Goal: Task Accomplishment & Management: Manage account settings

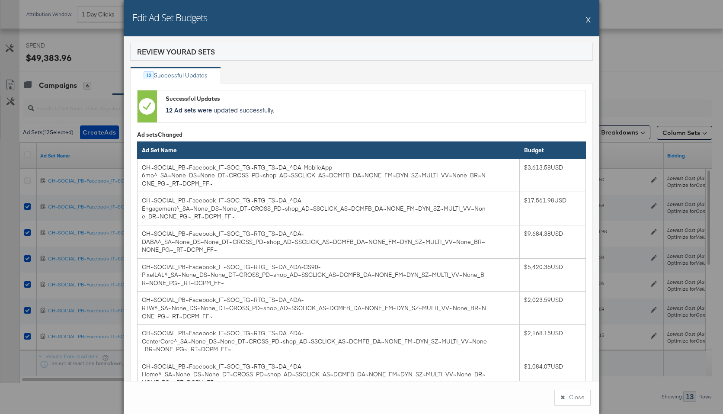
scroll to position [247, 0]
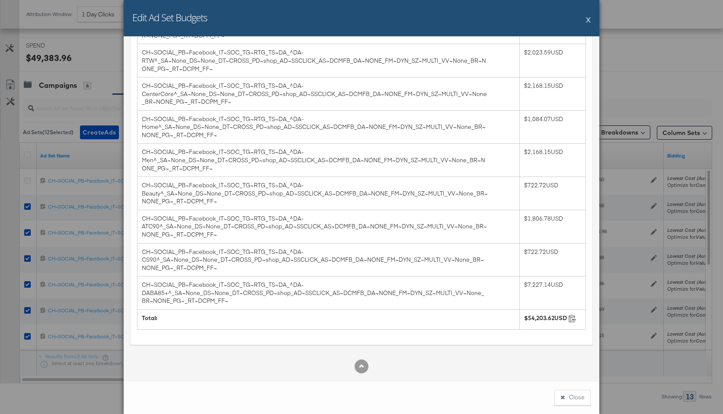
click at [589, 20] on button "X" at bounding box center [588, 19] width 5 height 17
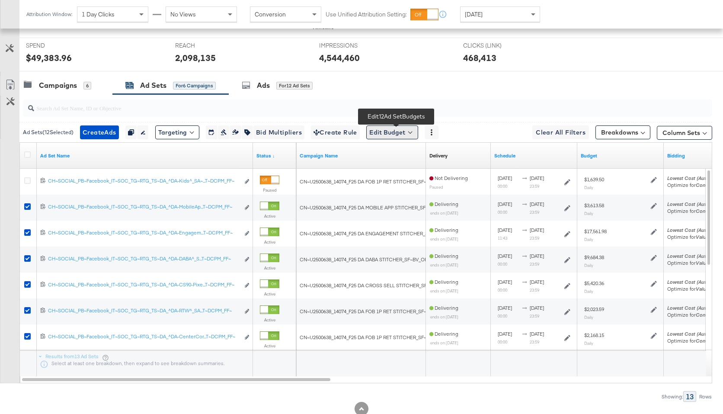
click at [412, 131] on button "Edit Budget" at bounding box center [392, 132] width 52 height 14
click at [412, 151] on span "Edit Ad Set Budget" at bounding box center [394, 154] width 49 height 11
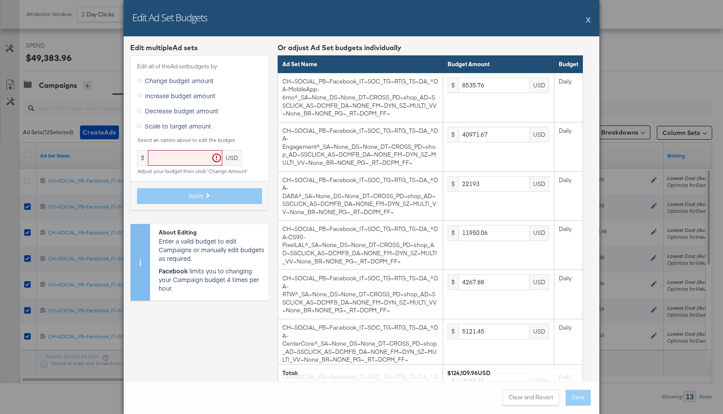
click at [153, 130] on label "Scale to target amount" at bounding box center [175, 125] width 77 height 13
click at [0, 0] on input "Scale to target amount" at bounding box center [0, 0] width 0 height 0
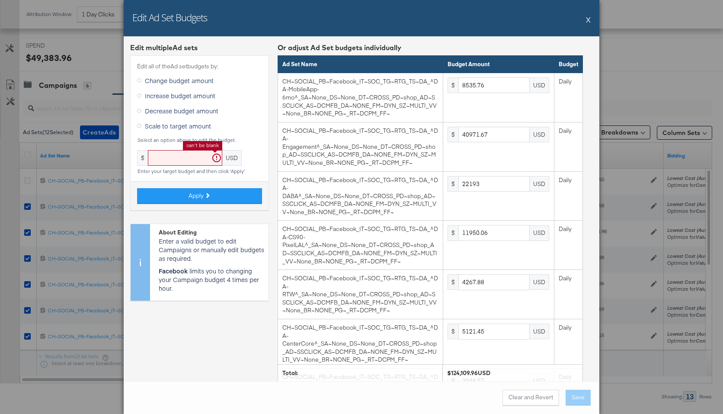
click at [166, 161] on input "text" at bounding box center [185, 158] width 74 height 16
paste input "102073.97"
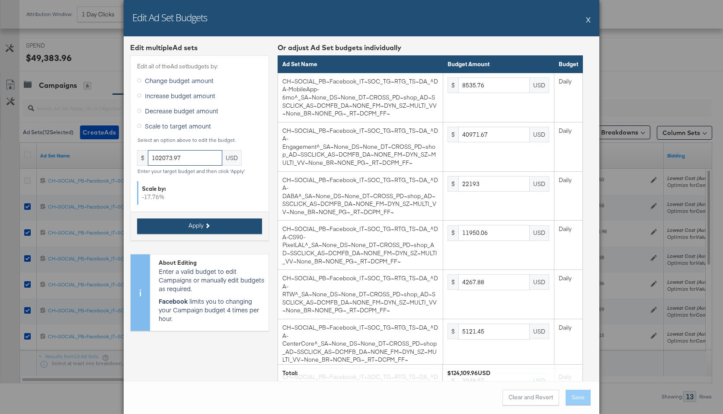
type input "102073.97"
click at [233, 225] on button "Apply" at bounding box center [199, 226] width 125 height 16
type input "7020.21"
type input "33697.06"
type input "18252.58"
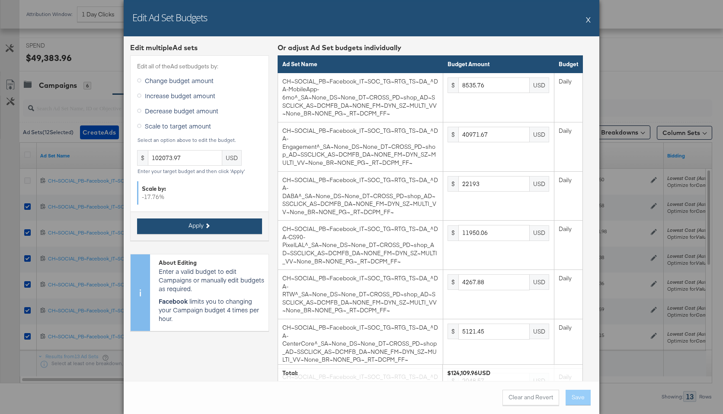
type input "9828.3"
type input "3510.1"
type input "4212.12"
type input "1684.84"
type input "2808.08"
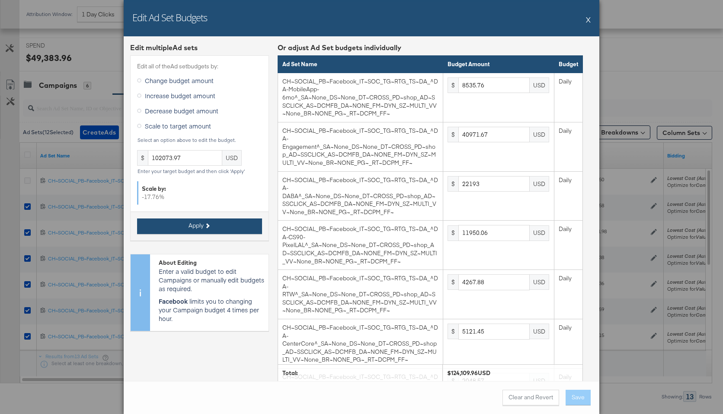
type input "1404.04"
type input "3510.1"
type input "2106.05"
type input "14040.43"
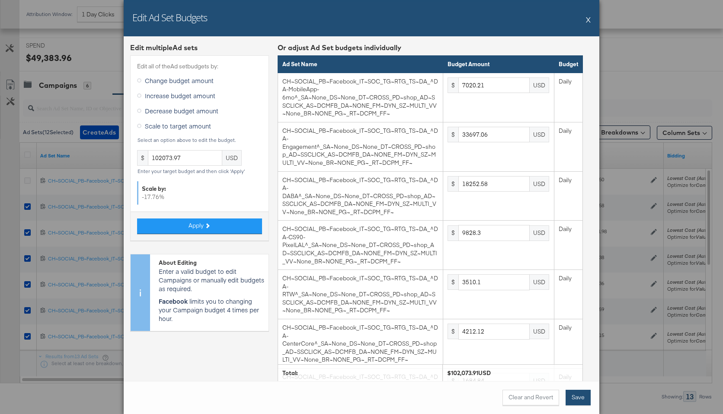
click at [580, 397] on button "Save" at bounding box center [577, 398] width 25 height 16
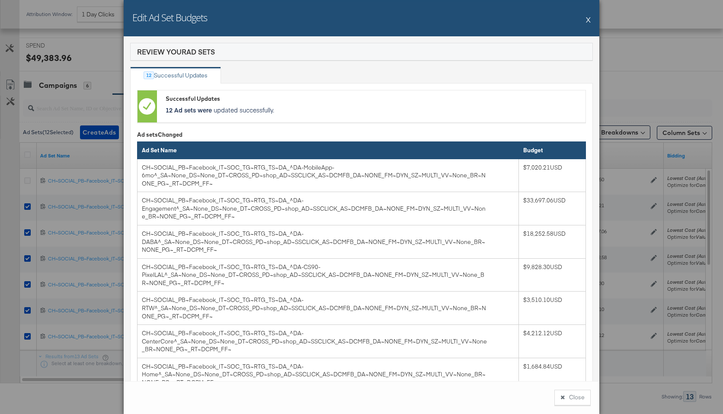
click at [588, 16] on button "X" at bounding box center [588, 19] width 5 height 17
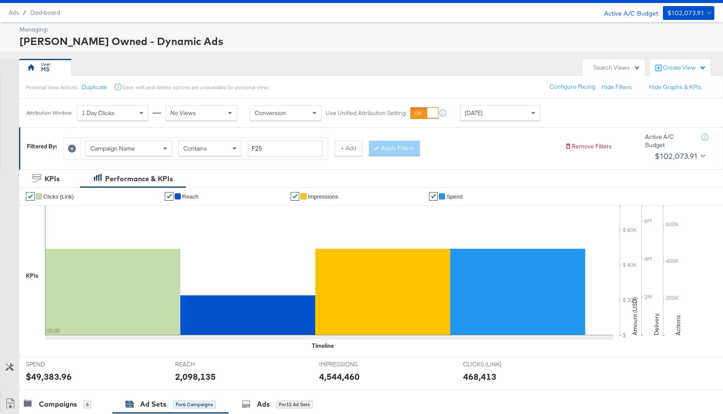
scroll to position [0, 0]
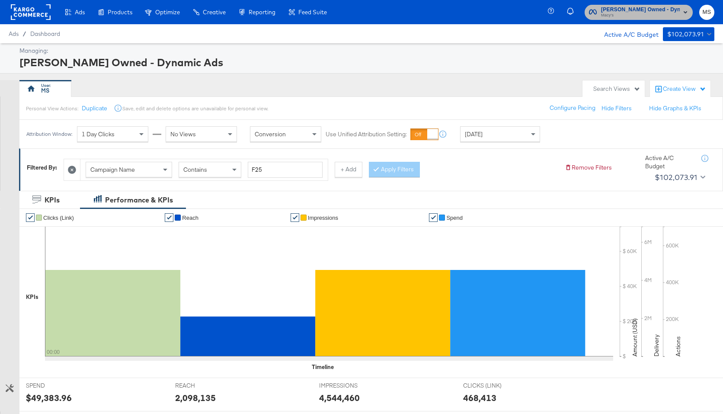
click at [684, 10] on rect "button" at bounding box center [685, 12] width 10 height 10
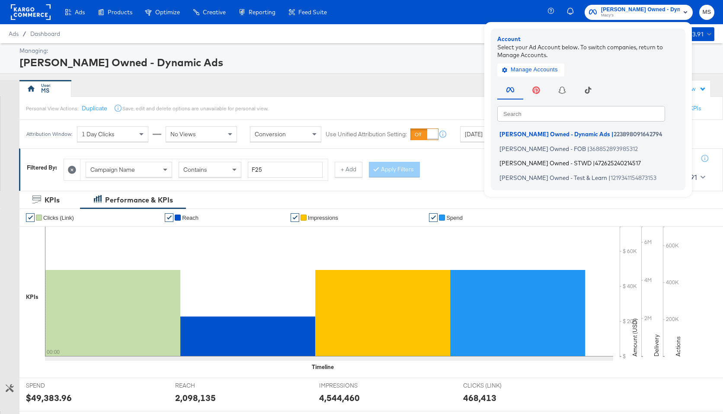
click at [563, 166] on span "[PERSON_NAME] Owned - STWD" at bounding box center [545, 163] width 92 height 7
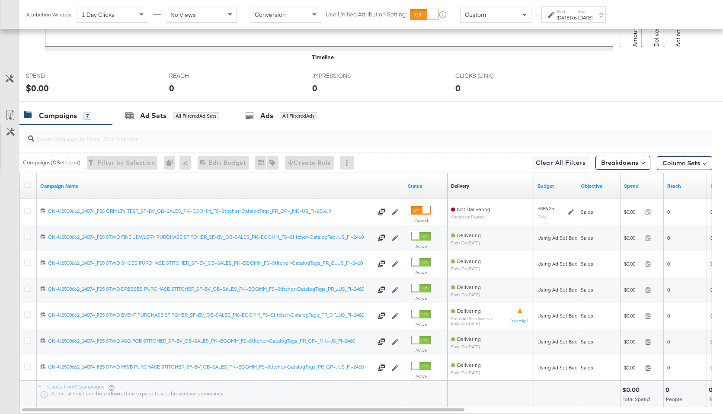
scroll to position [309, 0]
click at [414, 187] on link "Status" at bounding box center [426, 186] width 36 height 7
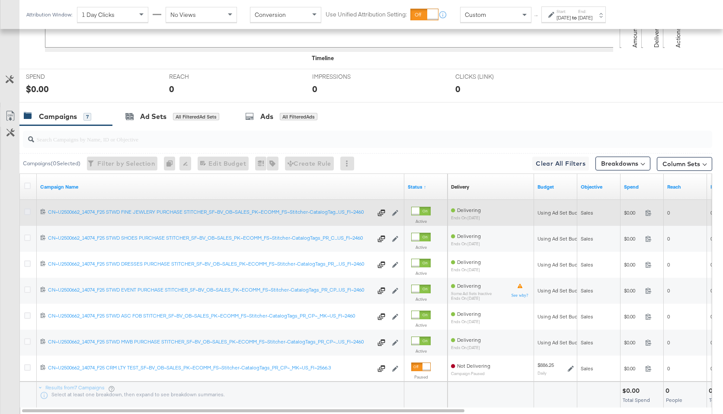
click at [27, 211] on icon at bounding box center [27, 211] width 6 height 6
click at [0, 0] on input "checkbox" at bounding box center [0, 0] width 0 height 0
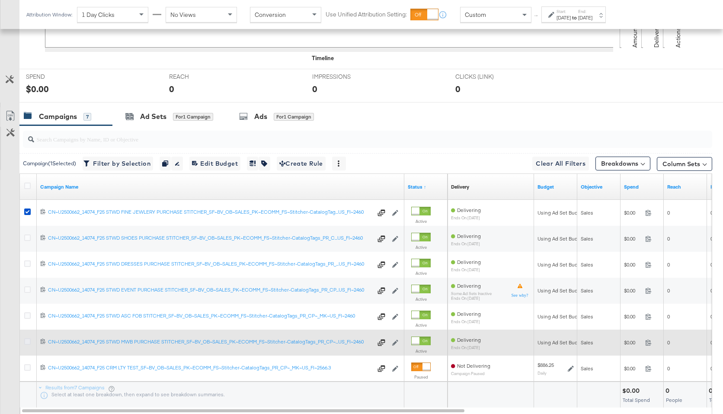
click at [28, 343] on icon at bounding box center [27, 341] width 6 height 6
click at [0, 0] on input "checkbox" at bounding box center [0, 0] width 0 height 0
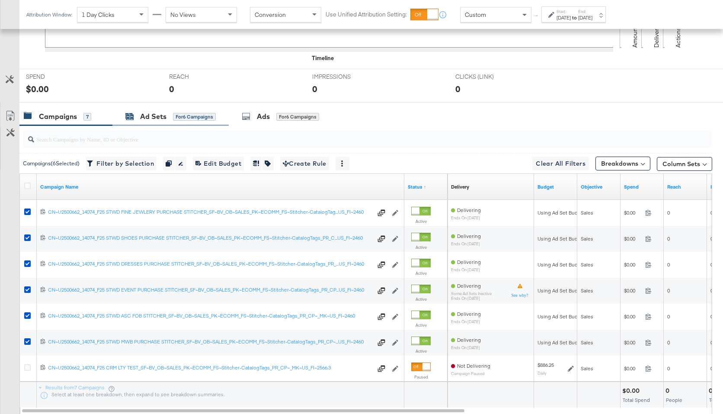
click at [147, 118] on div "Ad Sets" at bounding box center [153, 117] width 26 height 10
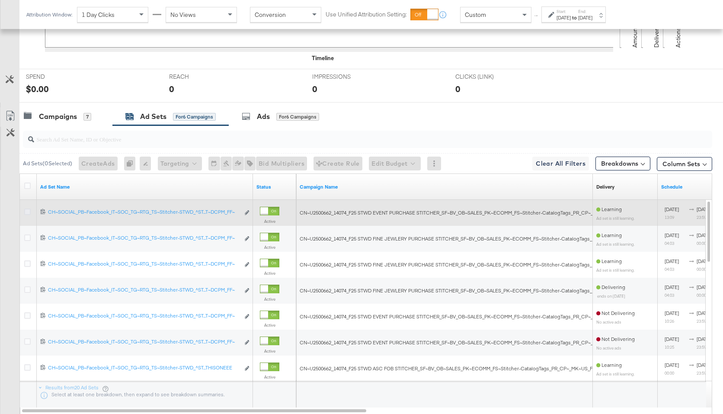
click at [27, 210] on icon at bounding box center [27, 211] width 6 height 6
click at [0, 0] on input "checkbox" at bounding box center [0, 0] width 0 height 0
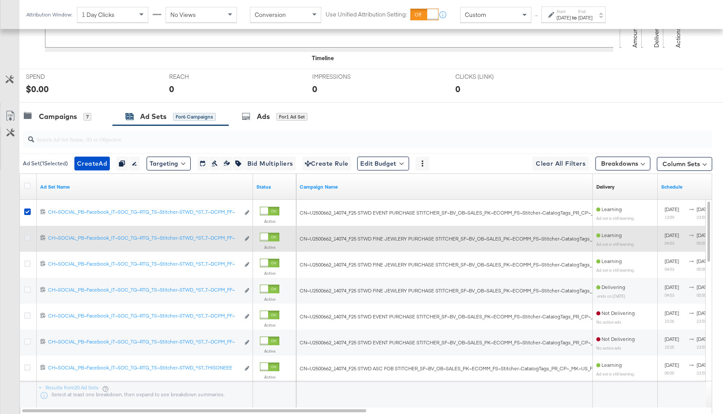
click at [27, 238] on icon at bounding box center [27, 237] width 6 height 6
click at [0, 0] on input "checkbox" at bounding box center [0, 0] width 0 height 0
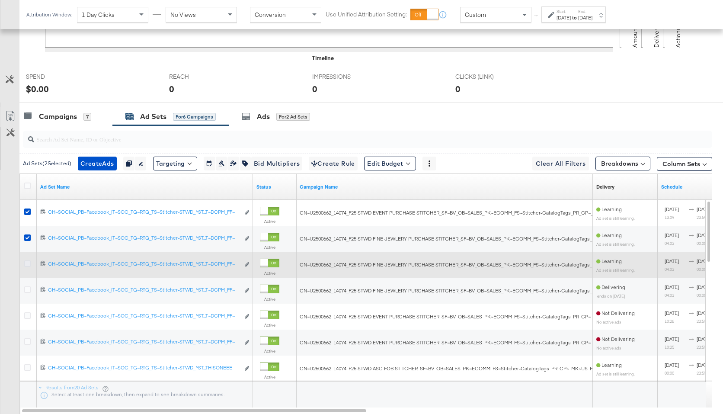
click at [29, 263] on icon at bounding box center [27, 263] width 6 height 6
click at [0, 0] on input "checkbox" at bounding box center [0, 0] width 0 height 0
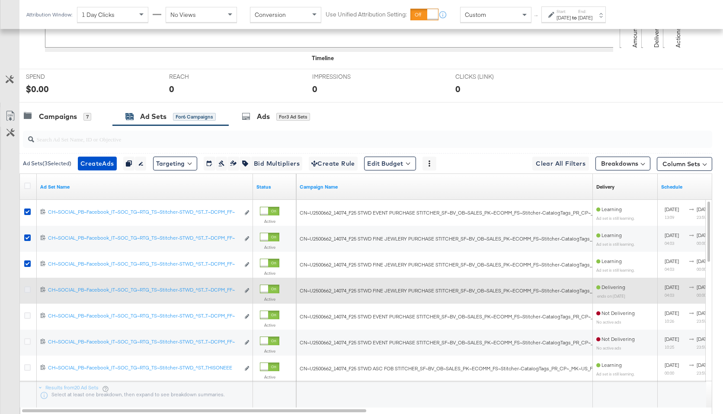
click at [29, 290] on icon at bounding box center [27, 289] width 6 height 6
click at [0, 0] on input "checkbox" at bounding box center [0, 0] width 0 height 0
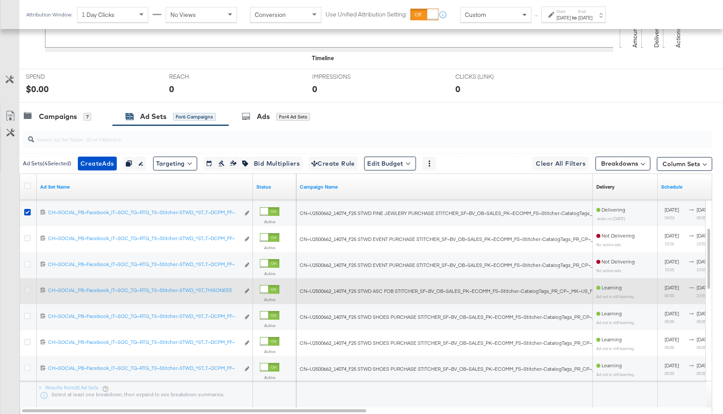
click at [27, 290] on icon at bounding box center [27, 290] width 6 height 6
click at [0, 0] on input "checkbox" at bounding box center [0, 0] width 0 height 0
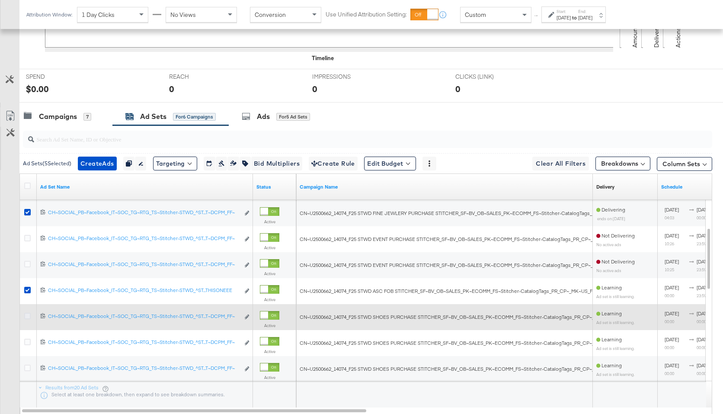
click at [26, 316] on icon at bounding box center [27, 316] width 6 height 6
click at [0, 0] on input "checkbox" at bounding box center [0, 0] width 0 height 0
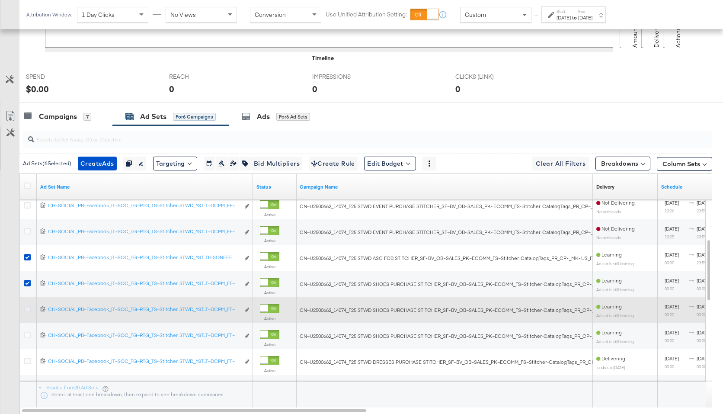
click at [30, 307] on icon at bounding box center [27, 309] width 6 height 6
click at [0, 0] on input "checkbox" at bounding box center [0, 0] width 0 height 0
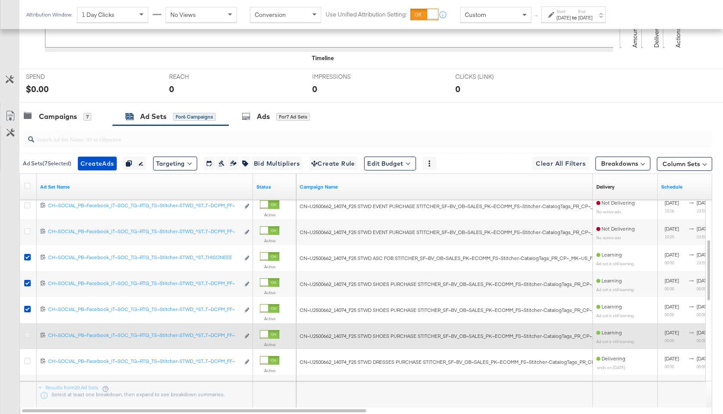
click at [28, 333] on icon at bounding box center [27, 335] width 6 height 6
click at [0, 0] on input "checkbox" at bounding box center [0, 0] width 0 height 0
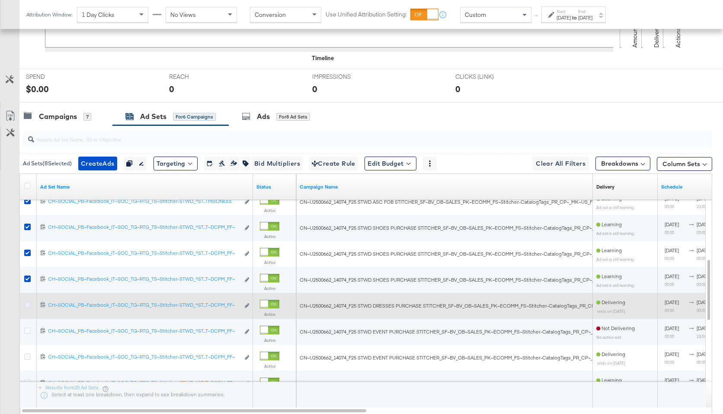
click at [28, 304] on icon at bounding box center [27, 304] width 6 height 6
click at [0, 0] on input "checkbox" at bounding box center [0, 0] width 0 height 0
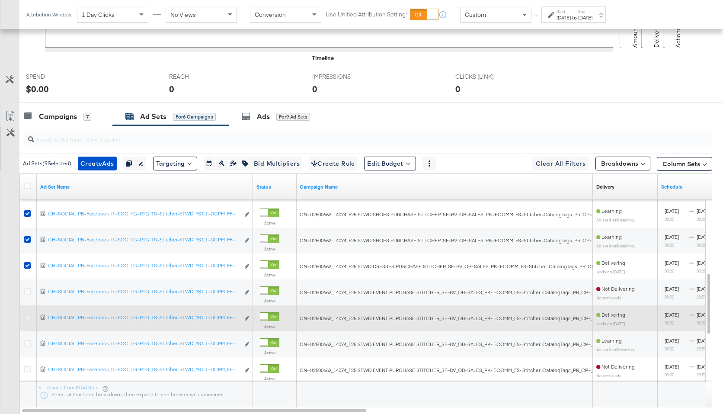
click at [28, 319] on icon at bounding box center [27, 317] width 6 height 6
click at [0, 0] on input "checkbox" at bounding box center [0, 0] width 0 height 0
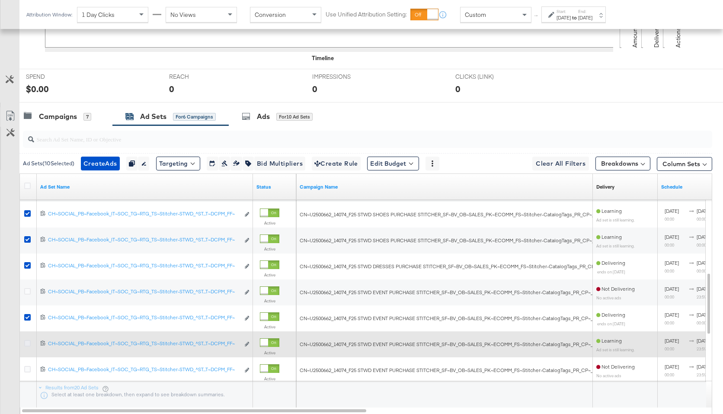
click at [26, 342] on icon at bounding box center [27, 343] width 6 height 6
click at [0, 0] on input "checkbox" at bounding box center [0, 0] width 0 height 0
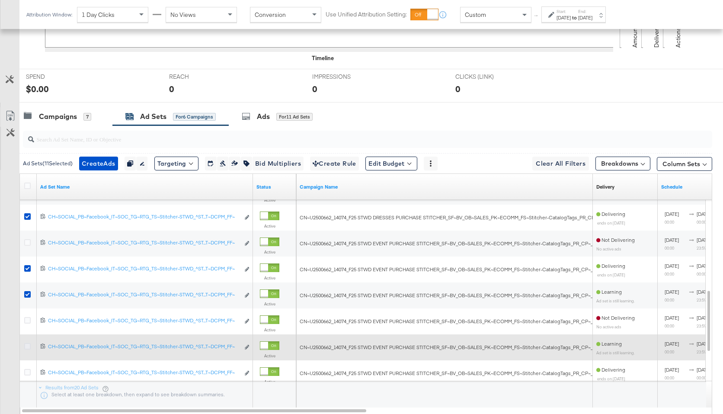
click at [26, 347] on icon at bounding box center [27, 346] width 6 height 6
click at [0, 0] on input "checkbox" at bounding box center [0, 0] width 0 height 0
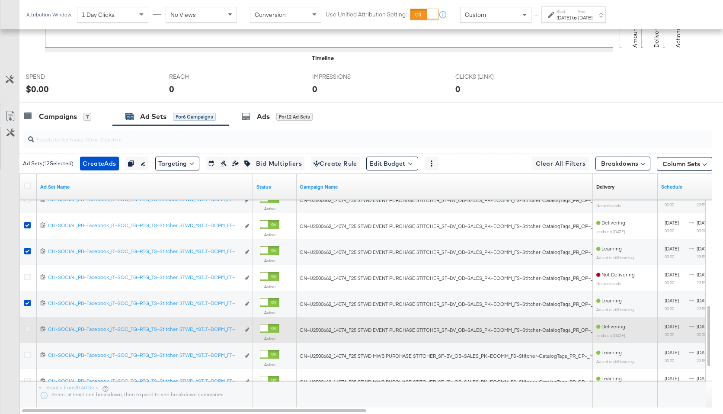
click at [26, 329] on icon at bounding box center [27, 329] width 6 height 6
click at [0, 0] on input "checkbox" at bounding box center [0, 0] width 0 height 0
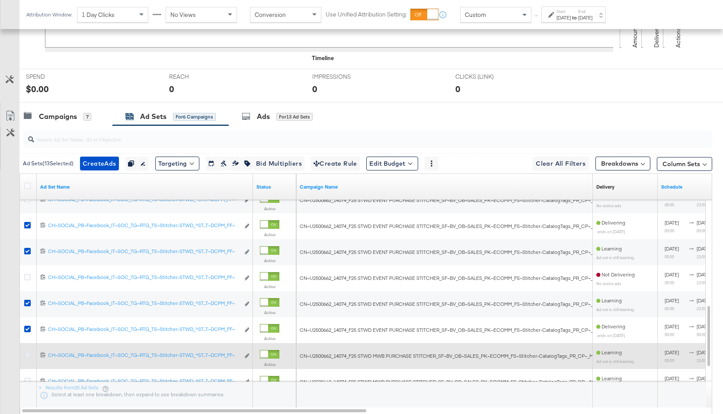
click at [27, 355] on icon at bounding box center [27, 354] width 6 height 6
click at [0, 0] on input "checkbox" at bounding box center [0, 0] width 0 height 0
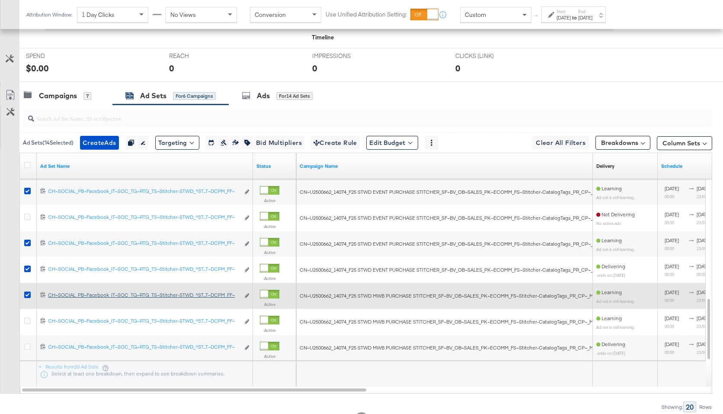
scroll to position [340, 0]
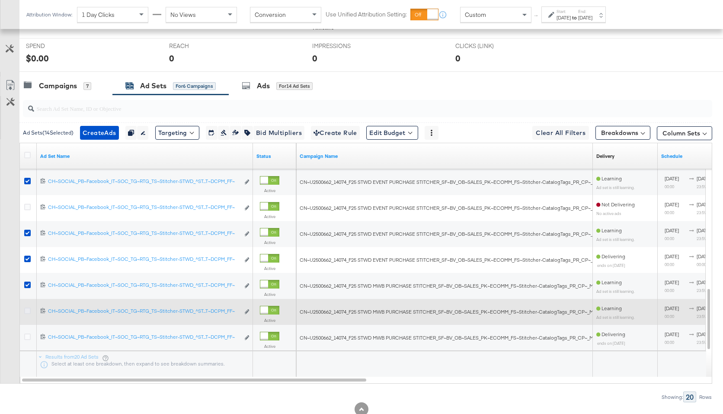
click at [27, 310] on icon at bounding box center [27, 310] width 6 height 6
click at [0, 0] on input "checkbox" at bounding box center [0, 0] width 0 height 0
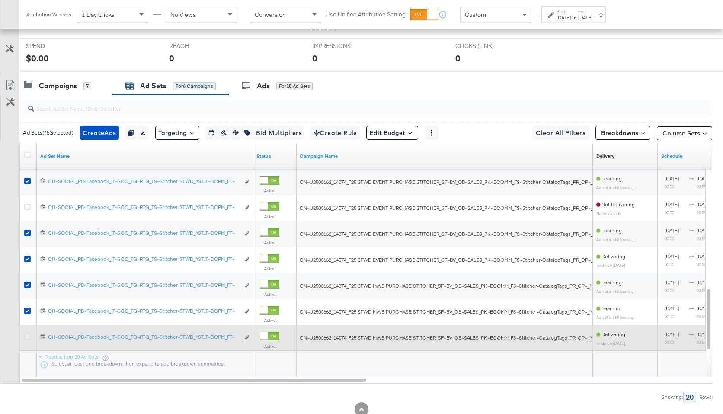
click at [29, 336] on icon at bounding box center [27, 336] width 6 height 6
click at [0, 0] on input "checkbox" at bounding box center [0, 0] width 0 height 0
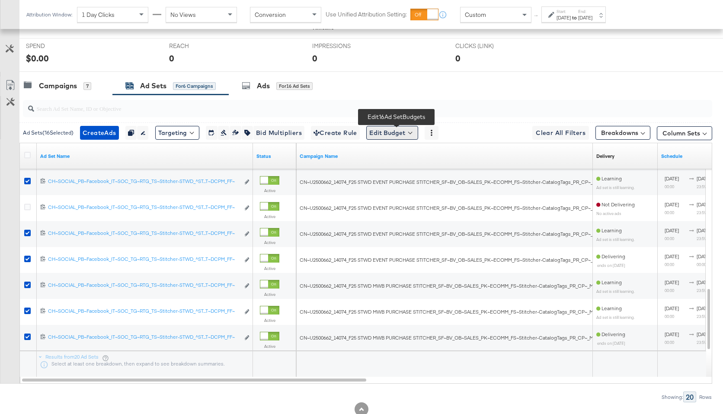
click at [406, 138] on button "Edit Budget" at bounding box center [392, 133] width 52 height 14
click at [398, 154] on span "Edit Ad Set Budget" at bounding box center [394, 155] width 49 height 11
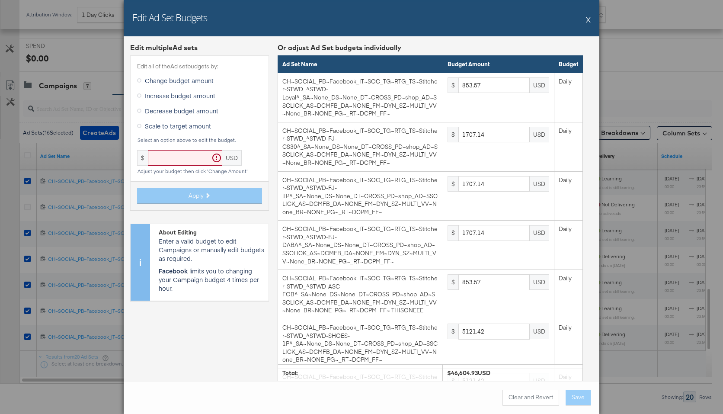
click at [164, 126] on span "Scale to target amount" at bounding box center [178, 125] width 66 height 9
click at [0, 0] on input "Scale to target amount" at bounding box center [0, 0] width 0 height 0
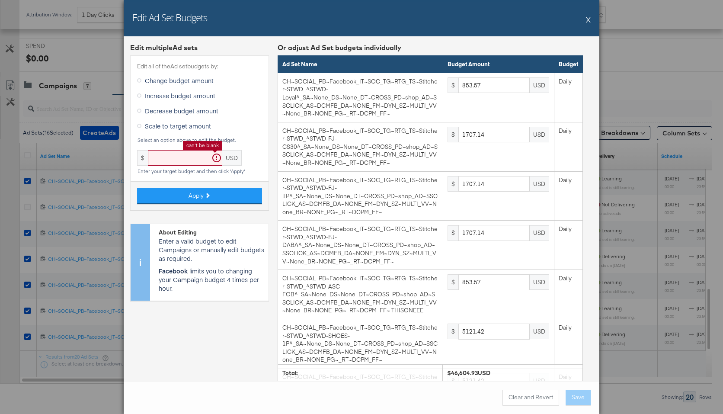
click at [179, 153] on input "text" at bounding box center [185, 158] width 74 height 16
paste input "38330.39"
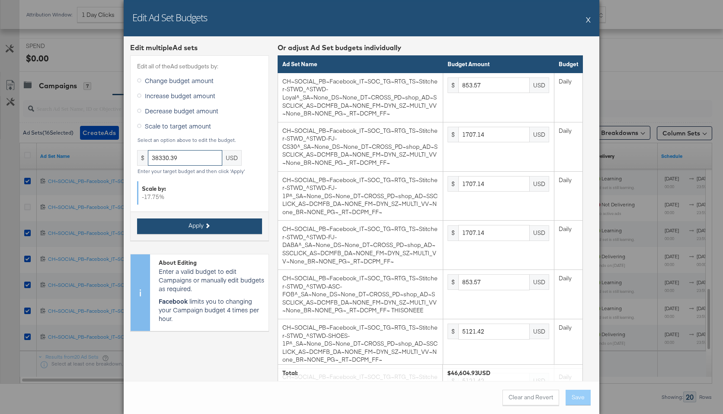
type input "38330.39"
click at [227, 230] on button "Apply" at bounding box center [199, 226] width 125 height 16
type input "702.02"
type input "1404.04"
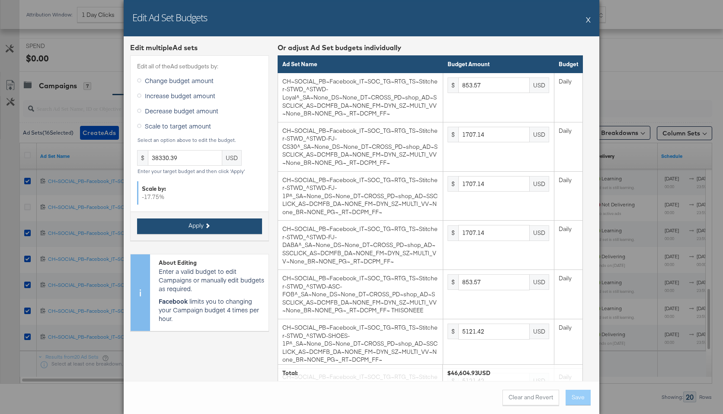
type input "1404.04"
type input "702.02"
type input "4212.13"
type input "2808.08"
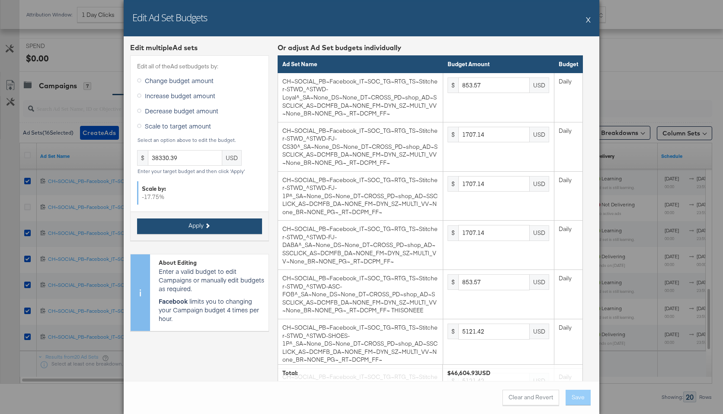
type input "1404.04"
type input "2808.08"
type input "3229.3"
type input "702.02"
type input "2808.08"
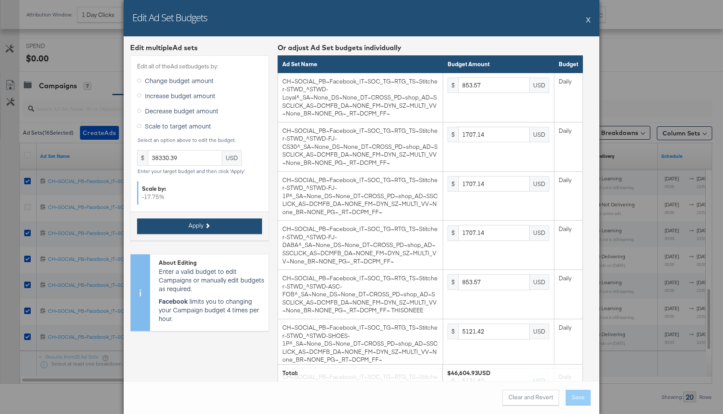
type input "3510.1"
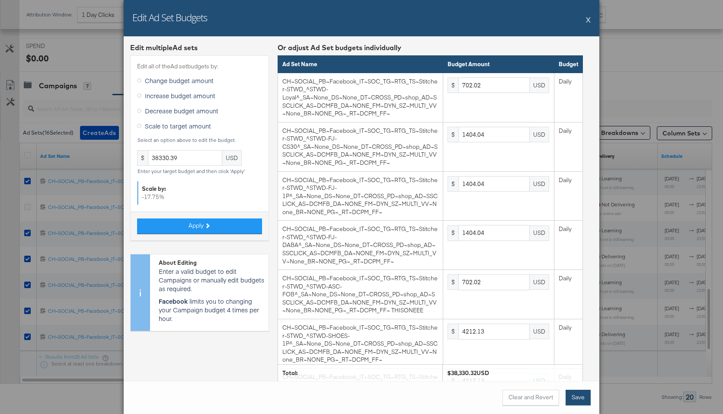
click at [580, 395] on button "Save" at bounding box center [577, 398] width 25 height 16
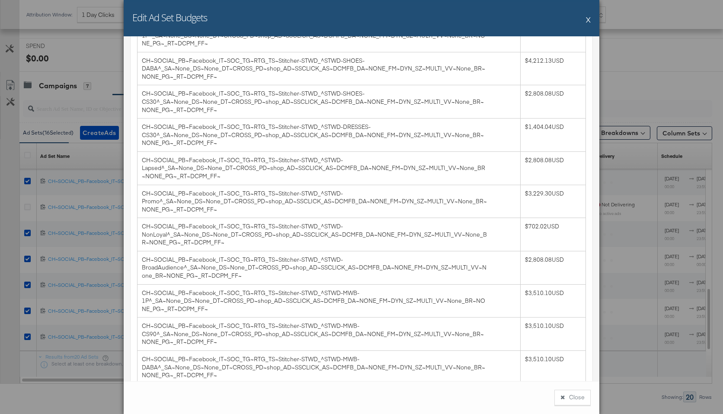
scroll to position [380, 0]
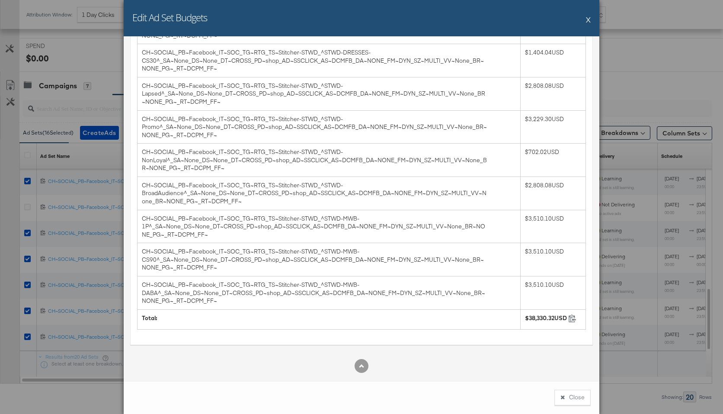
click at [590, 20] on button "X" at bounding box center [588, 19] width 5 height 17
